Goal: Task Accomplishment & Management: Use online tool/utility

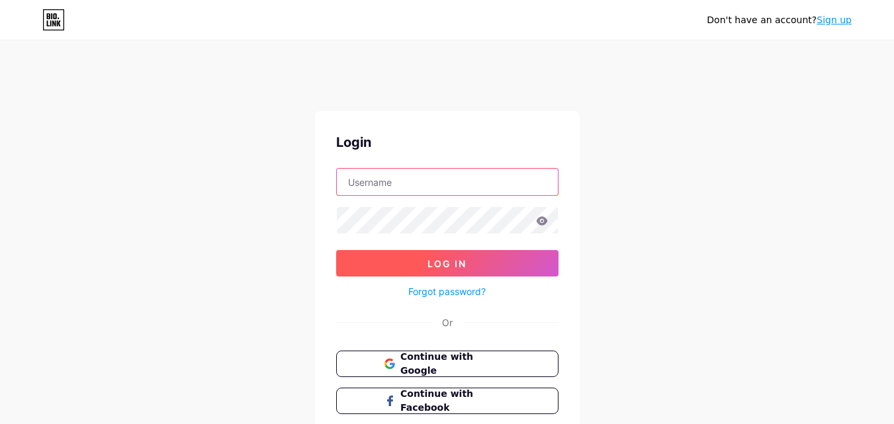
type input "[EMAIL_ADDRESS][DOMAIN_NAME]"
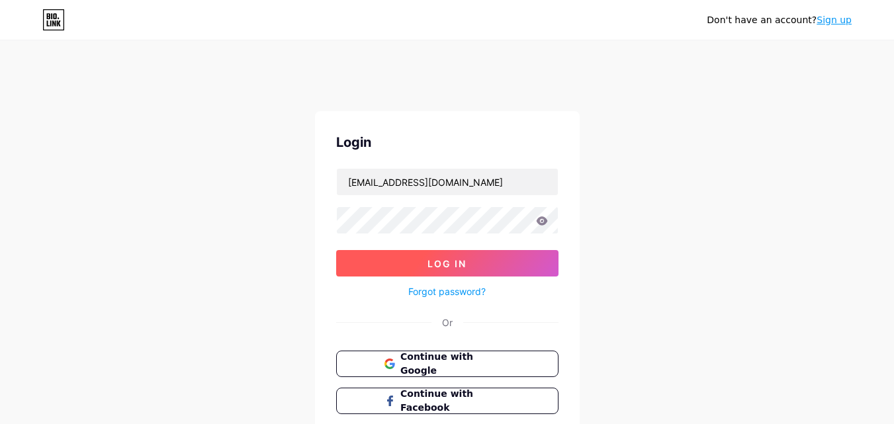
click at [439, 259] on span "Log In" at bounding box center [446, 263] width 39 height 11
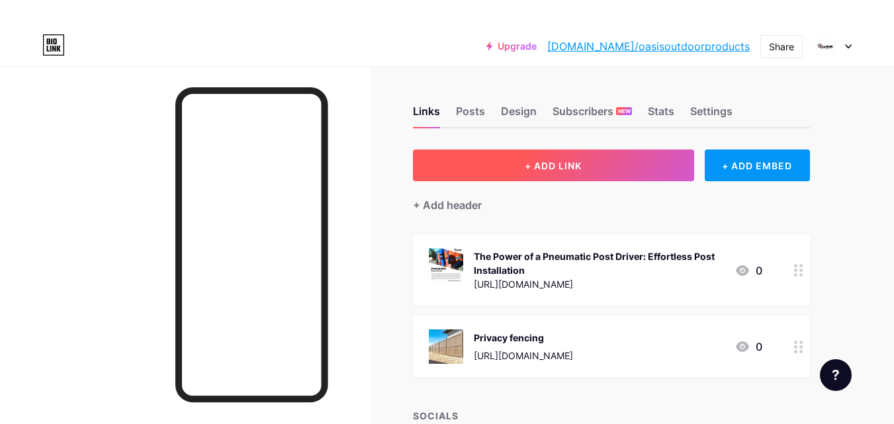
click at [595, 163] on button "+ ADD LINK" at bounding box center [553, 165] width 281 height 32
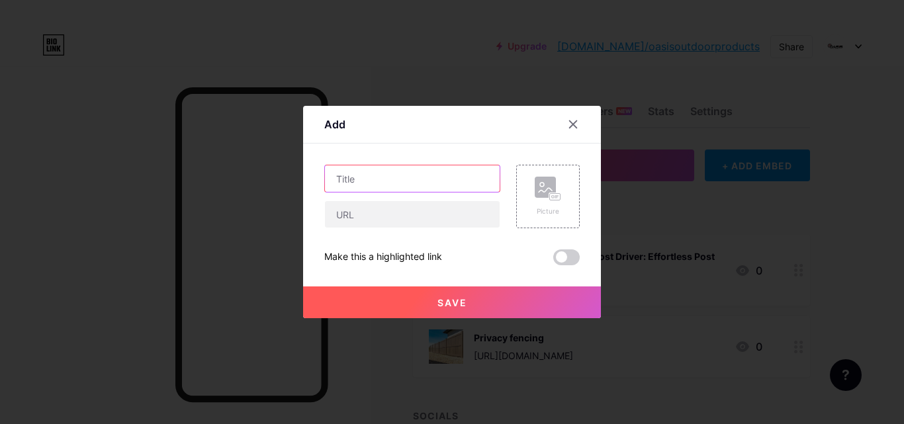
click at [378, 182] on input "text" at bounding box center [412, 178] width 175 height 26
paste input "Vinyl Fence [GEOGRAPHIC_DATA]"
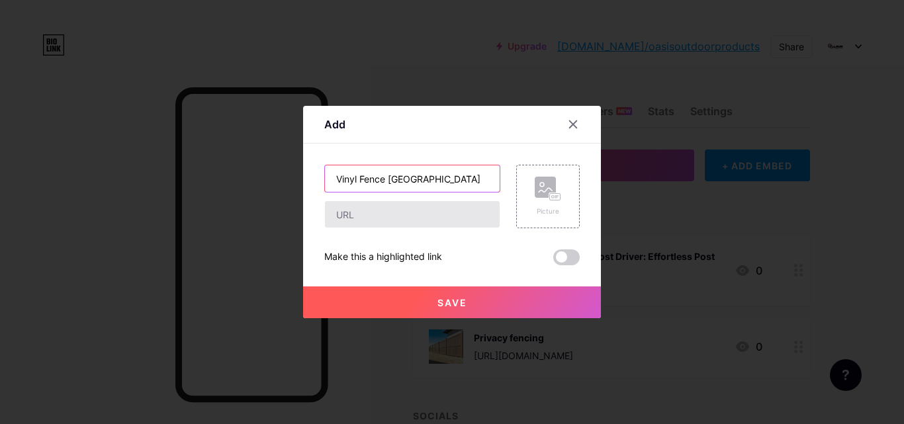
type input "Vinyl Fence [GEOGRAPHIC_DATA]"
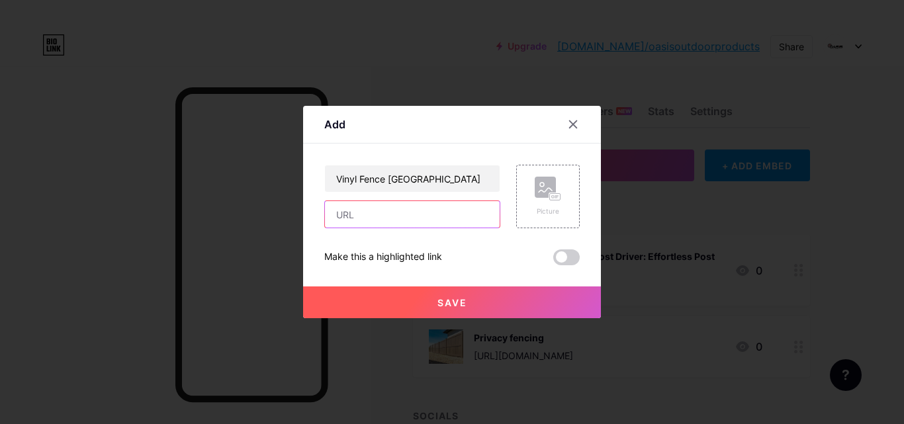
click at [378, 204] on input "text" at bounding box center [412, 214] width 175 height 26
paste input "[URL][DOMAIN_NAME]"
type input "[URL][DOMAIN_NAME]"
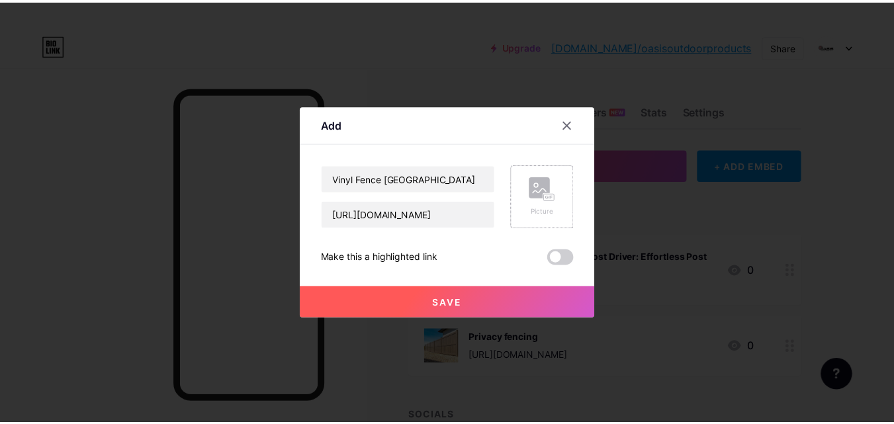
scroll to position [0, 0]
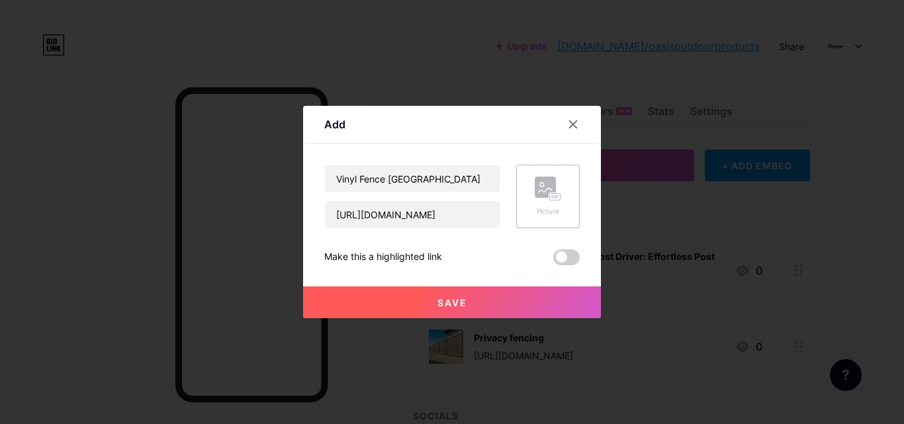
click at [555, 194] on rect at bounding box center [555, 197] width 11 height 7
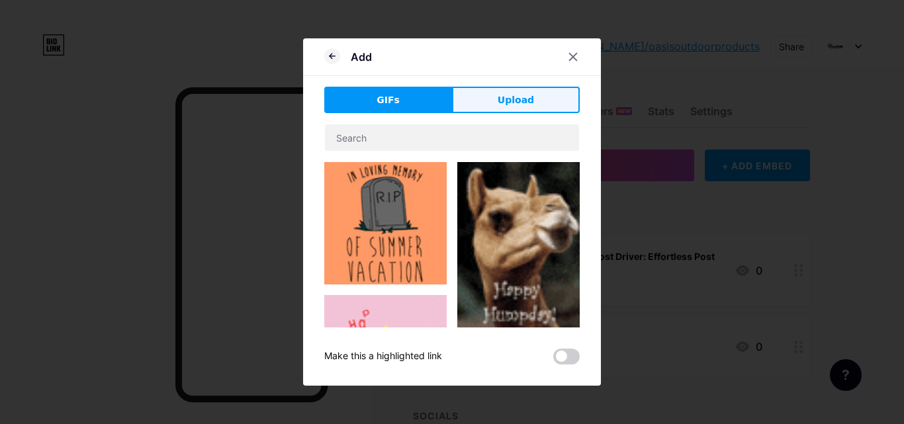
click at [510, 101] on span "Upload" at bounding box center [515, 100] width 36 height 14
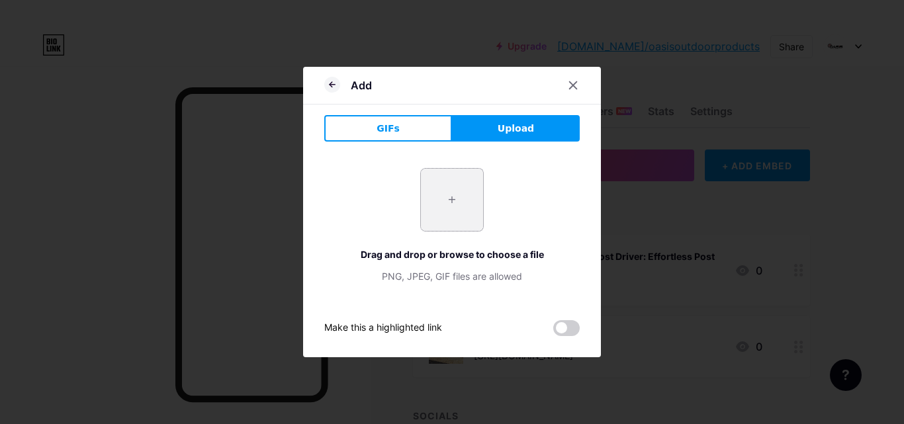
click at [448, 208] on input "file" at bounding box center [452, 200] width 62 height 62
type input "C:\fakepath\Full-Privacy-Adobe-1.jpg"
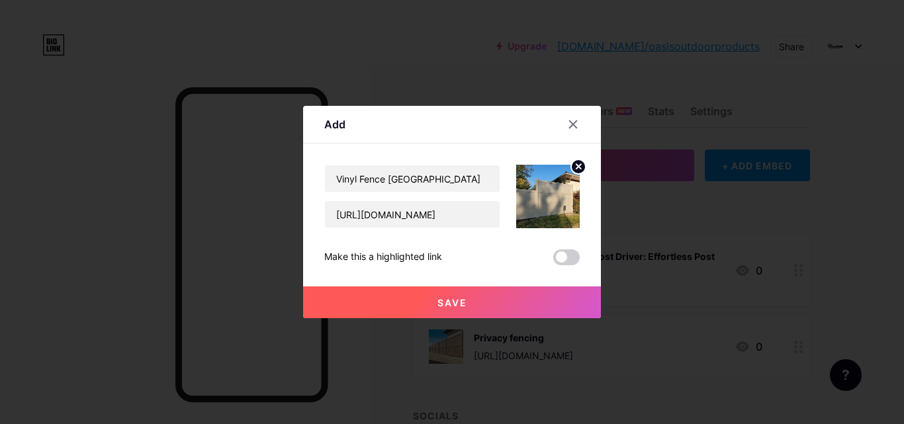
click at [476, 297] on button "Save" at bounding box center [452, 302] width 298 height 32
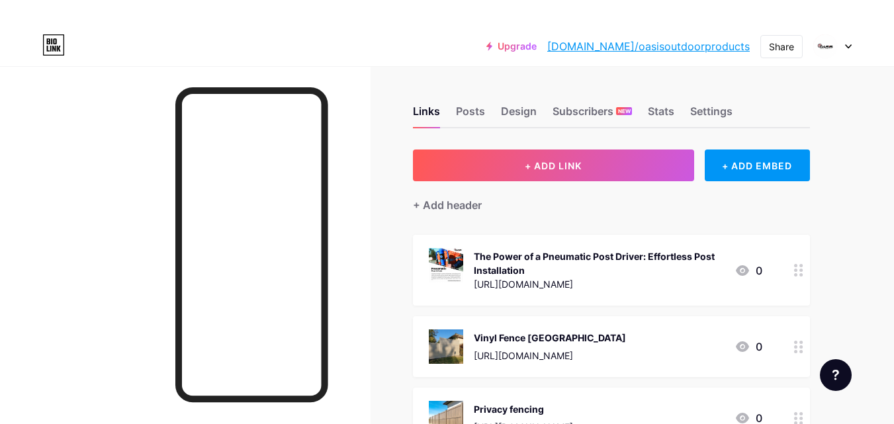
scroll to position [66, 0]
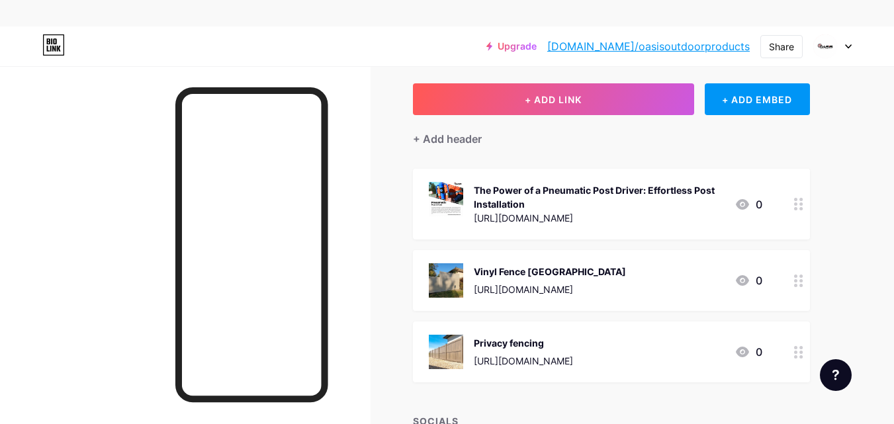
click at [741, 350] on icon at bounding box center [742, 352] width 16 height 16
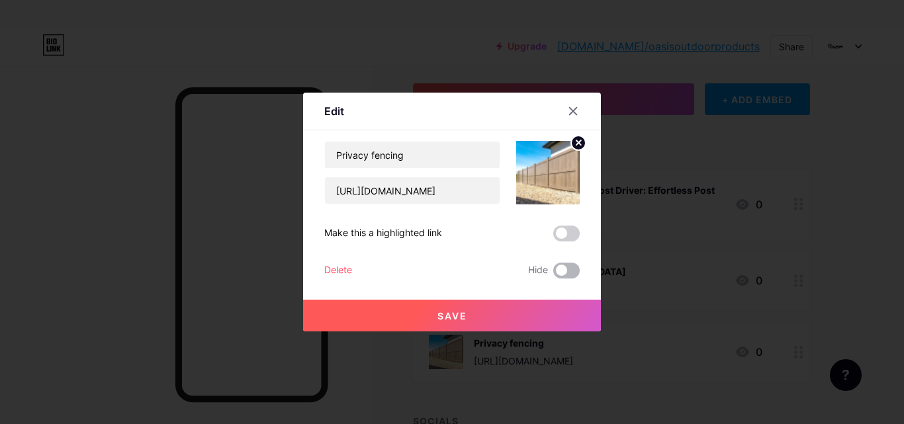
click at [557, 267] on span at bounding box center [566, 271] width 26 height 16
click at [553, 274] on input "checkbox" at bounding box center [553, 274] width 0 height 0
click at [557, 267] on span at bounding box center [566, 271] width 26 height 16
click at [553, 274] on input "checkbox" at bounding box center [553, 274] width 0 height 0
click at [568, 231] on span at bounding box center [566, 234] width 26 height 16
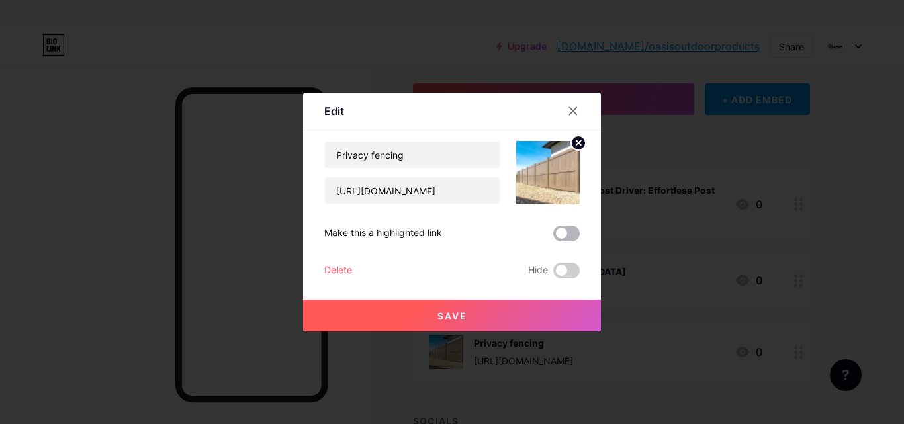
click at [553, 237] on input "checkbox" at bounding box center [553, 237] width 0 height 0
click at [472, 312] on button "Save" at bounding box center [452, 316] width 298 height 32
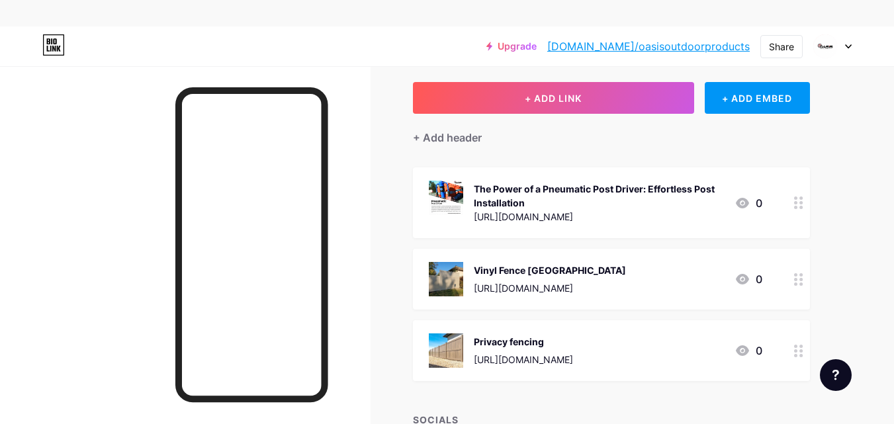
scroll to position [0, 0]
